Goal: Check status: Check status

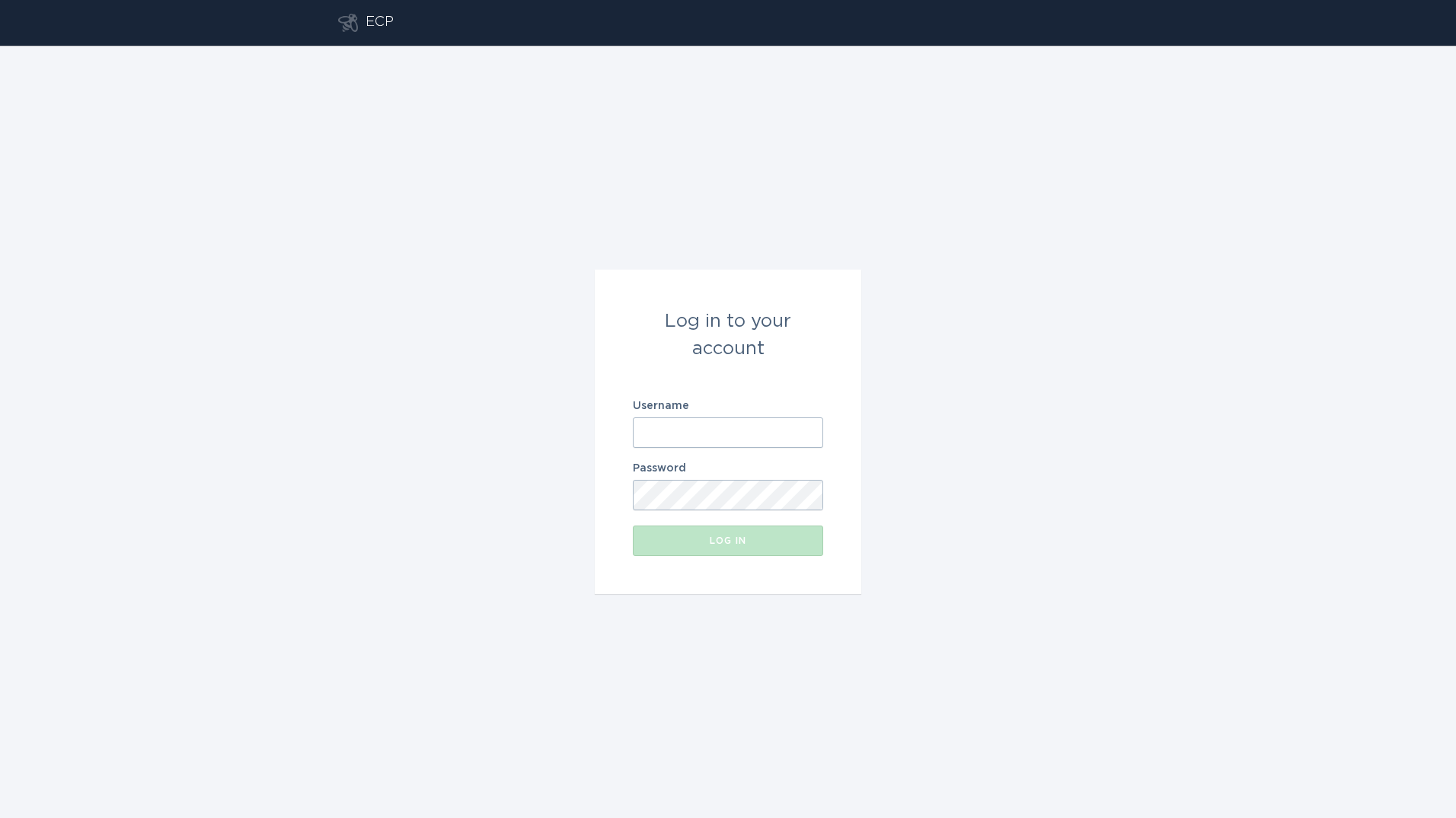
click at [677, 434] on input "Username" at bounding box center [727, 433] width 190 height 31
type input "[PERSON_NAME][EMAIL_ADDRESS][PERSON_NAME][DOMAIN_NAME]"
click at [633, 525] on button "Log in" at bounding box center [727, 540] width 190 height 31
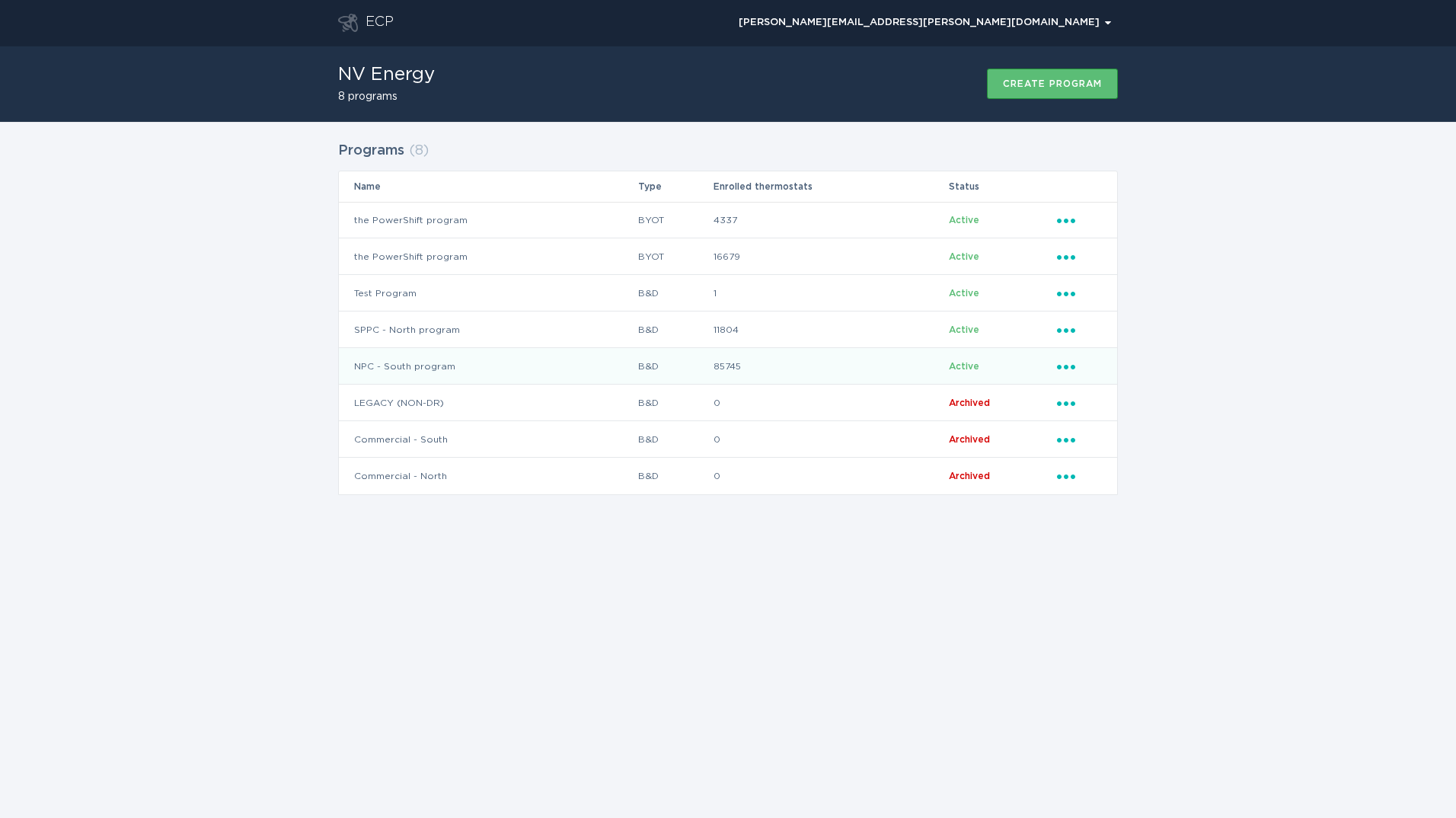
click at [512, 359] on td "NPC - South program" at bounding box center [488, 366] width 298 height 37
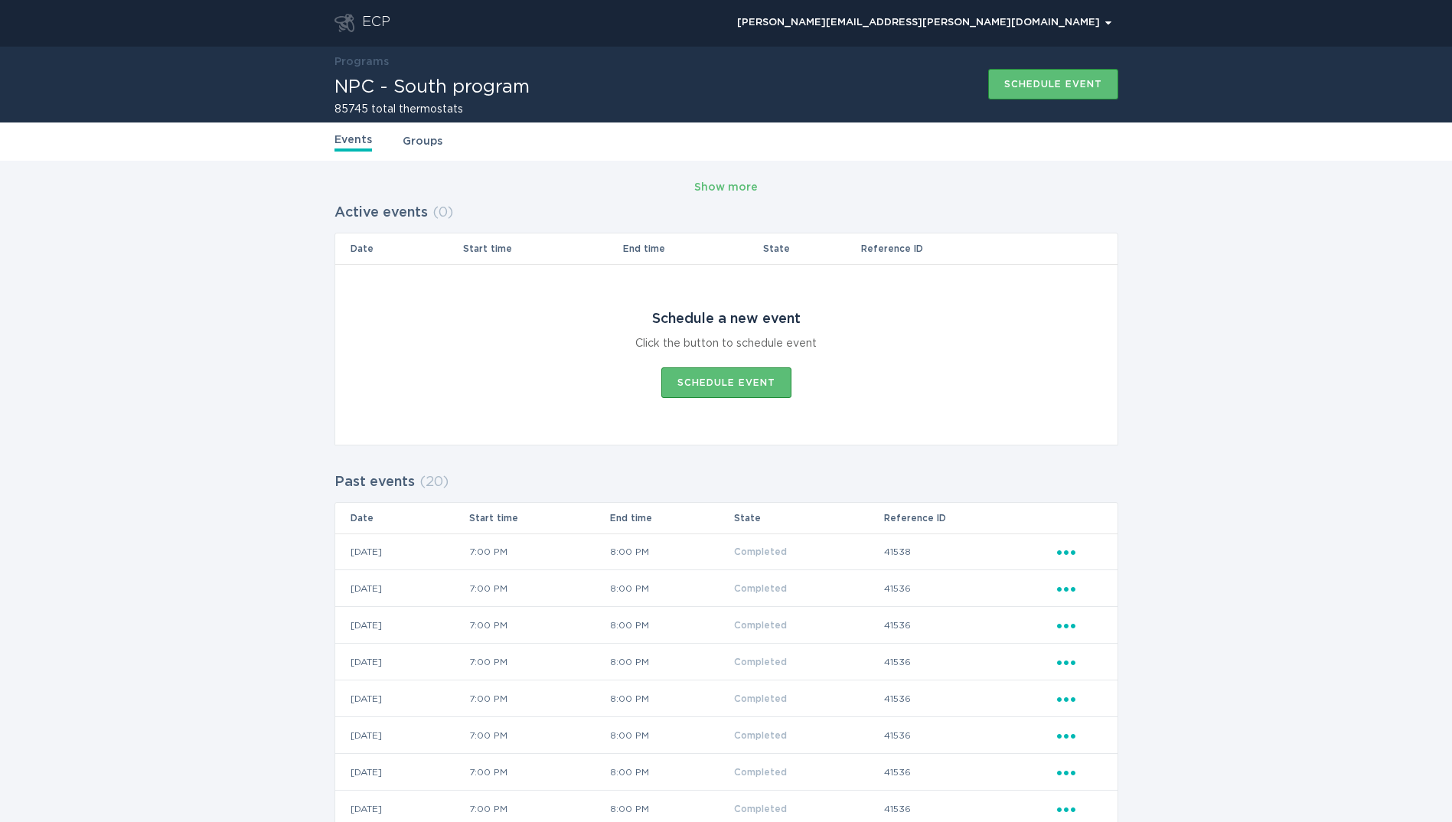
click at [1067, 555] on icon "Ellipsis" at bounding box center [1067, 550] width 21 height 13
click at [1099, 576] on div "View event summary" at bounding box center [1137, 578] width 159 height 35
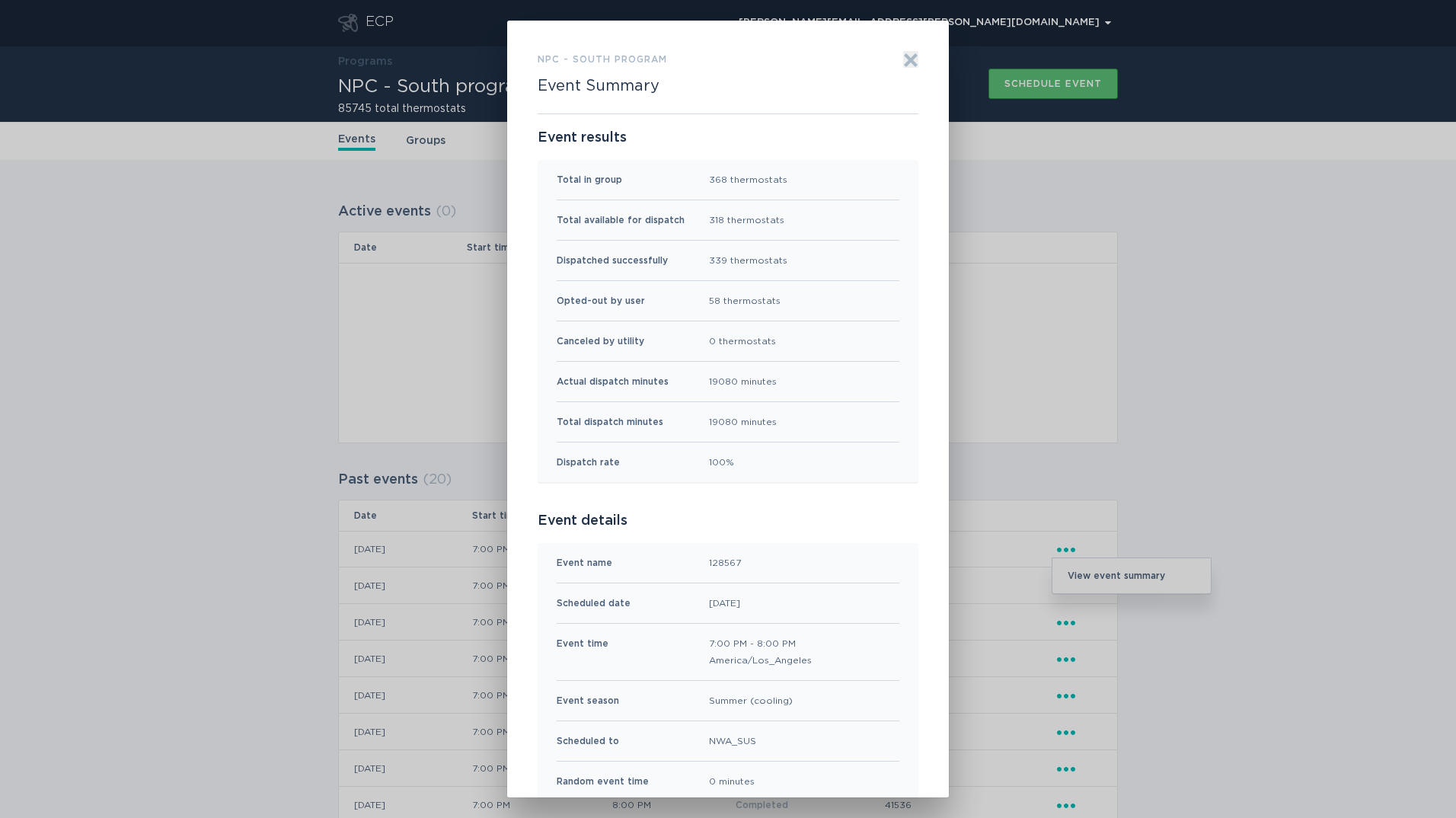
click at [1200, 458] on div "NPC - South program Event Summary Exit Event results Total in group 368 thermos…" at bounding box center [728, 409] width 1456 height 818
click at [905, 66] on icon "Exit" at bounding box center [910, 60] width 15 height 15
